Goal: Task Accomplishment & Management: Manage account settings

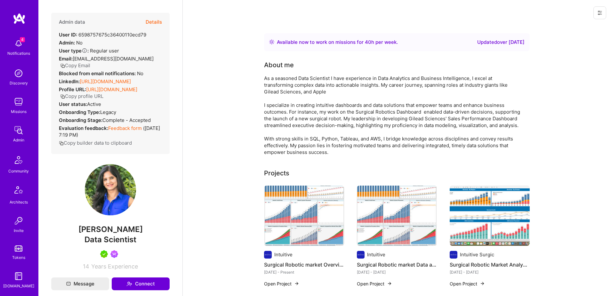
click at [602, 14] on icon at bounding box center [600, 13] width 4 height 4
click at [579, 26] on button "Login as [PERSON_NAME]" at bounding box center [573, 27] width 68 height 16
